Goal: Transaction & Acquisition: Obtain resource

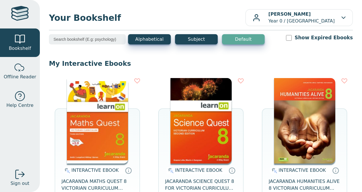
scroll to position [67, 0]
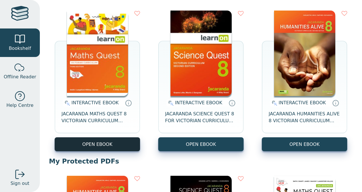
click at [130, 145] on button "OPEN EBOOK" at bounding box center [97, 144] width 85 height 14
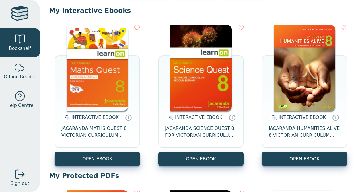
scroll to position [55, 0]
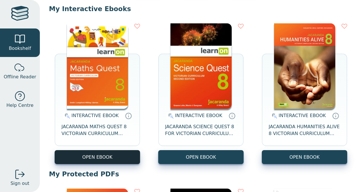
click at [118, 153] on button "OPEN EBOOK" at bounding box center [97, 157] width 85 height 14
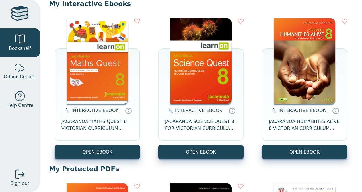
scroll to position [61, 0]
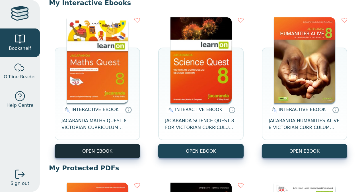
click at [101, 147] on button "OPEN EBOOK" at bounding box center [97, 151] width 85 height 14
click at [111, 148] on button "OPEN EBOOK" at bounding box center [97, 151] width 85 height 14
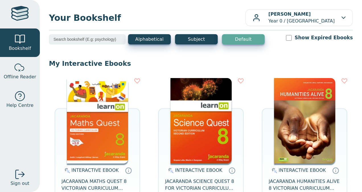
scroll to position [87, 0]
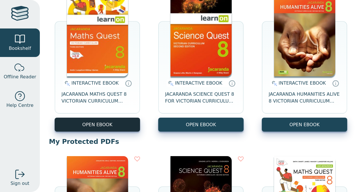
click at [93, 124] on button "OPEN EBOOK" at bounding box center [97, 125] width 85 height 14
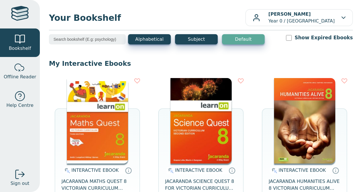
scroll to position [70, 0]
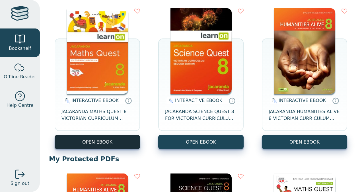
click at [104, 139] on button "OPEN EBOOK" at bounding box center [97, 142] width 85 height 14
